Goal: Task Accomplishment & Management: Manage account settings

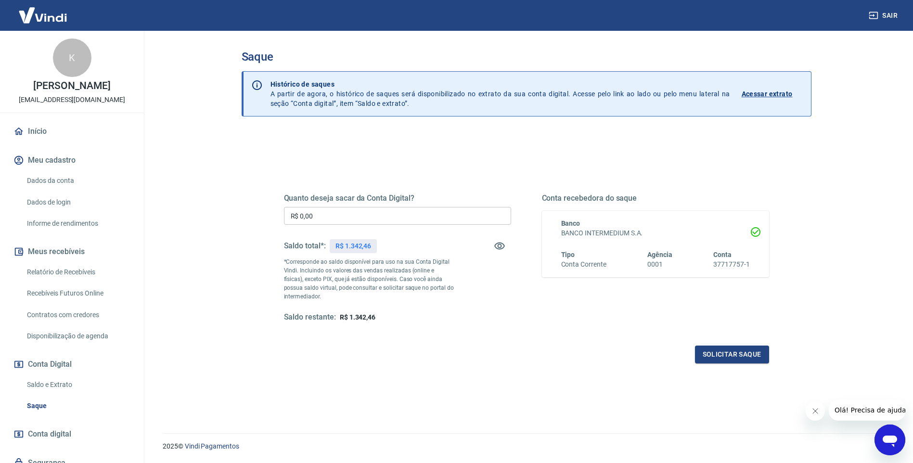
click at [385, 216] on input "R$ 0,00" at bounding box center [397, 216] width 227 height 18
type input "R$ 1.342,46"
click at [745, 356] on button "Solicitar saque" at bounding box center [732, 355] width 74 height 18
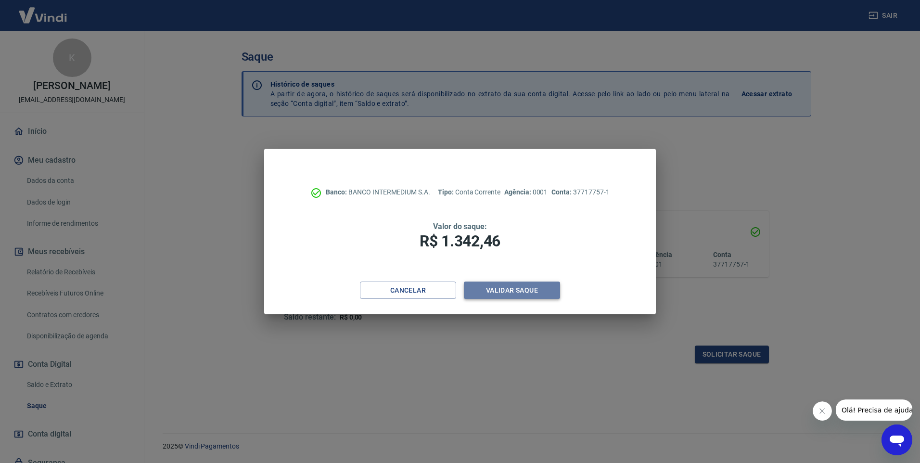
click at [520, 285] on button "Validar saque" at bounding box center [512, 291] width 96 height 18
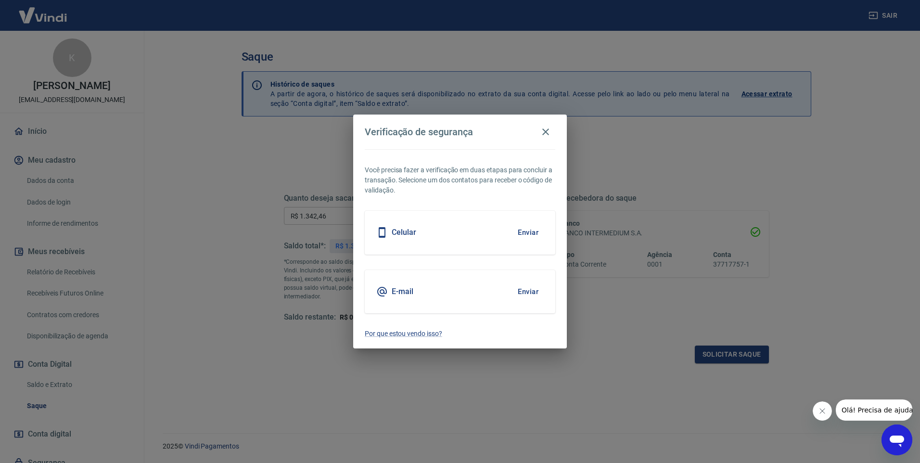
click at [529, 290] on button "Enviar" at bounding box center [528, 292] width 31 height 20
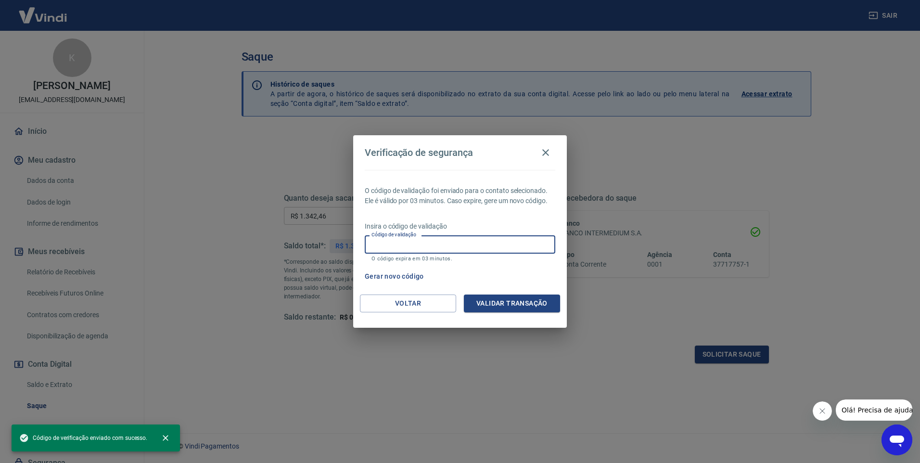
click at [423, 249] on input "Código de validação" at bounding box center [460, 244] width 191 height 18
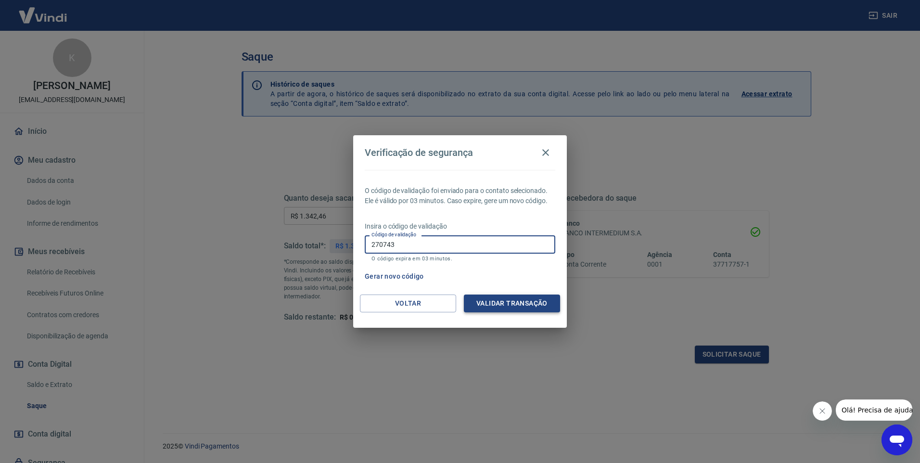
type input "270743"
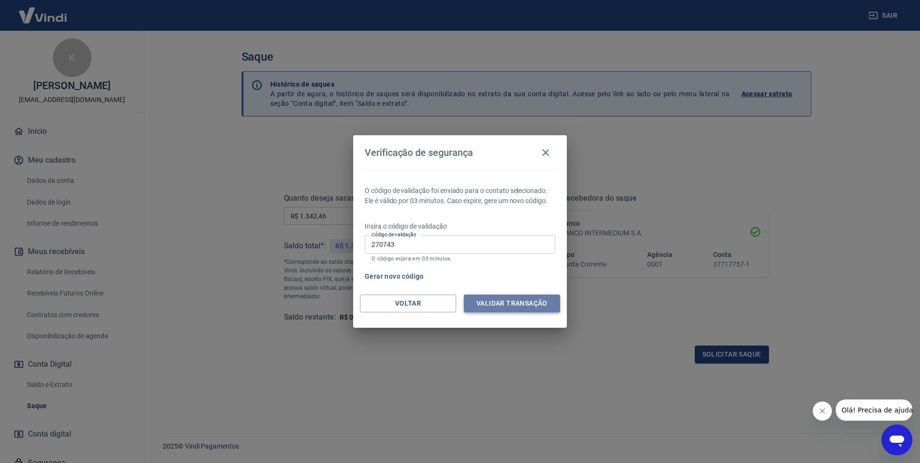
click at [504, 304] on button "Validar transação" at bounding box center [512, 304] width 96 height 18
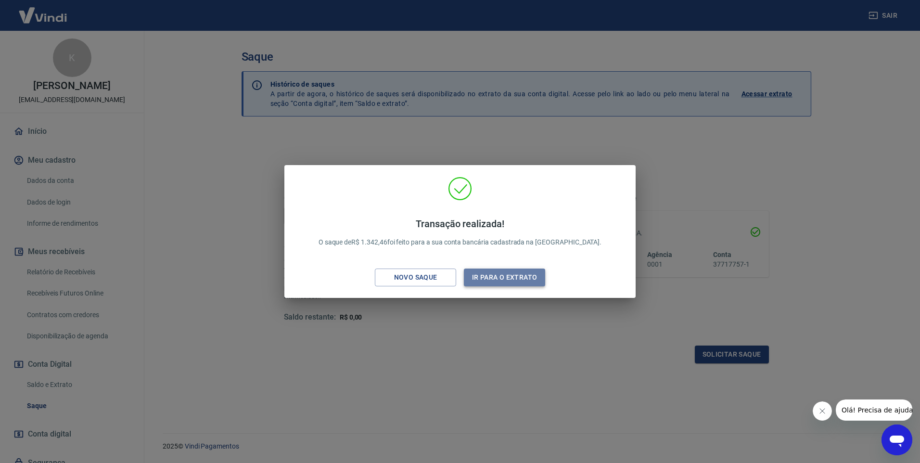
click at [515, 270] on button "Ir para o extrato" at bounding box center [504, 278] width 81 height 18
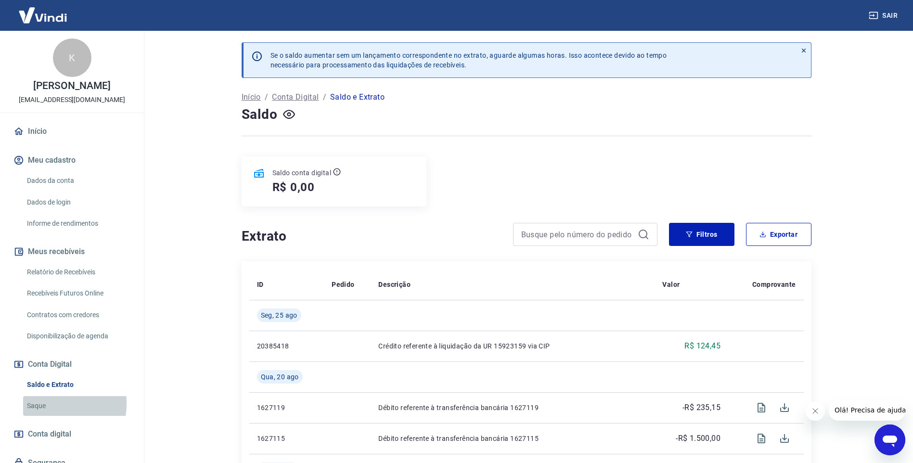
click at [38, 403] on link "Saque" at bounding box center [77, 406] width 109 height 20
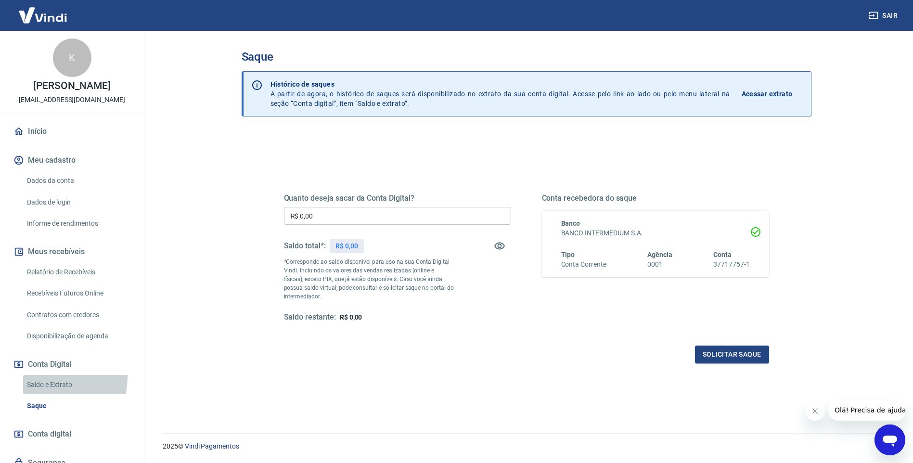
click at [49, 377] on link "Saldo e Extrato" at bounding box center [77, 385] width 109 height 20
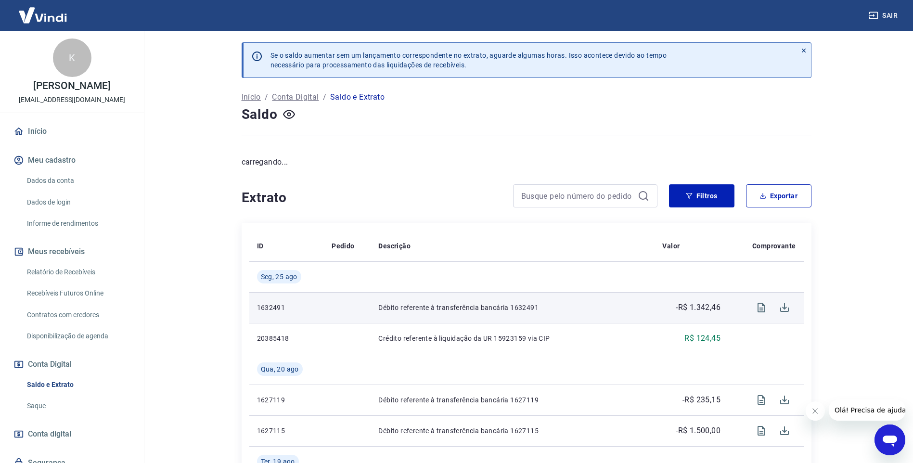
click at [707, 309] on p "-R$ 1.342,46" at bounding box center [698, 308] width 45 height 12
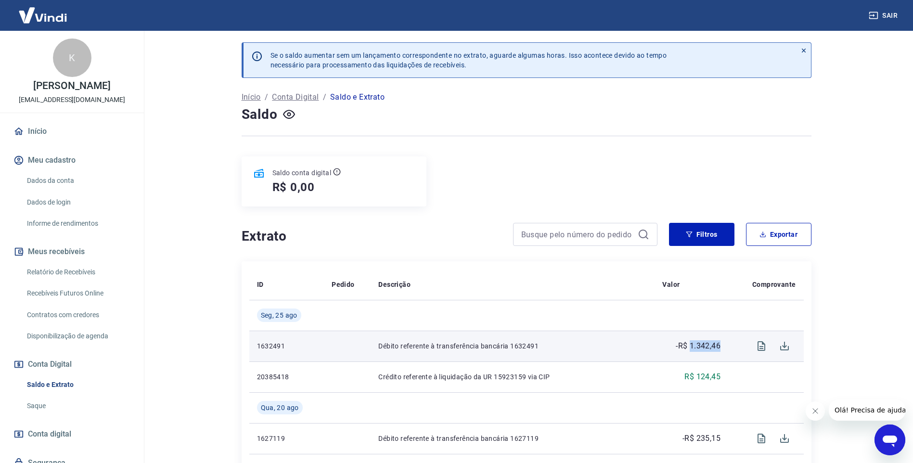
copy p "1.342,46"
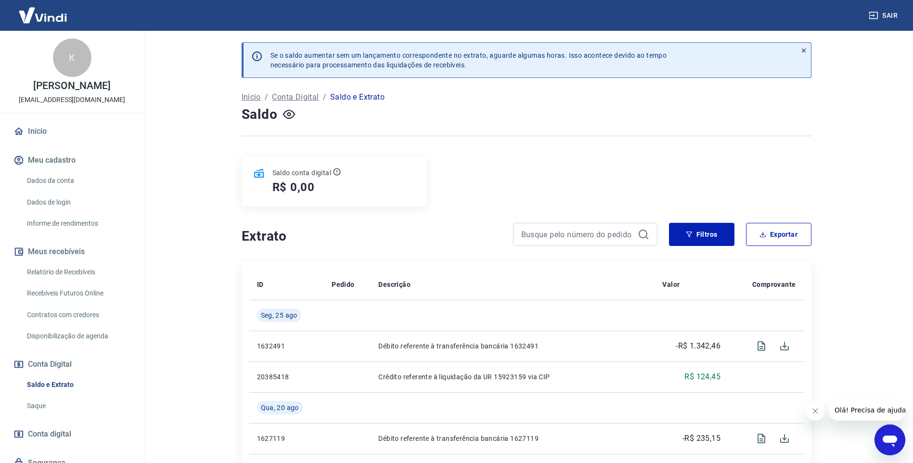
click at [555, 159] on div "Saldo conta digital R$ 0,00" at bounding box center [527, 181] width 570 height 50
click at [550, 165] on div "Saldo conta digital R$ 0,00" at bounding box center [527, 181] width 570 height 50
